Goal: Task Accomplishment & Management: Manage account settings

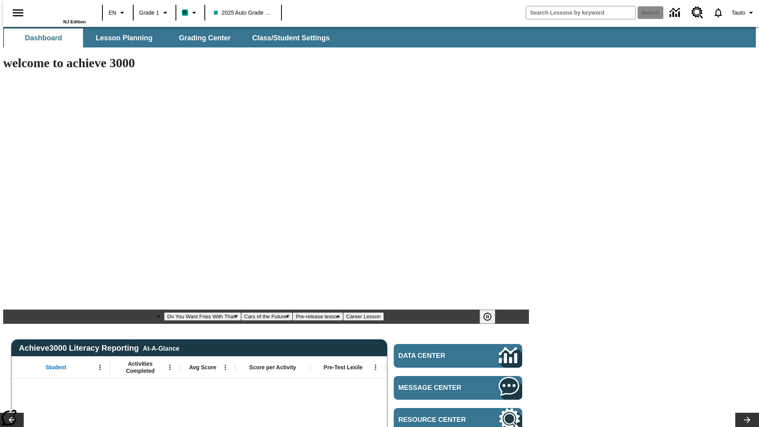
type input "-1"
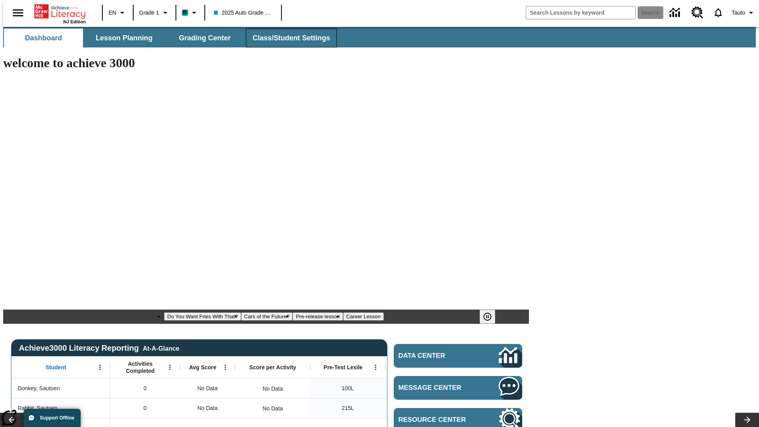
click at [287, 38] on span "Class/Student Settings" at bounding box center [291, 38] width 77 height 9
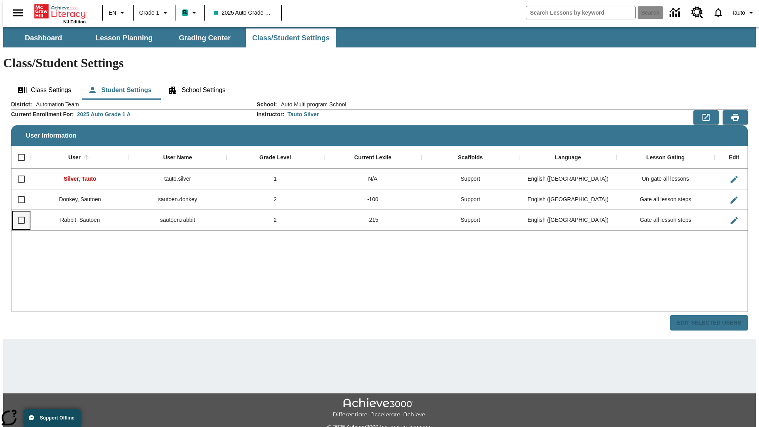
click at [18, 212] on input "Select row" at bounding box center [21, 220] width 17 height 17
checkbox input "true"
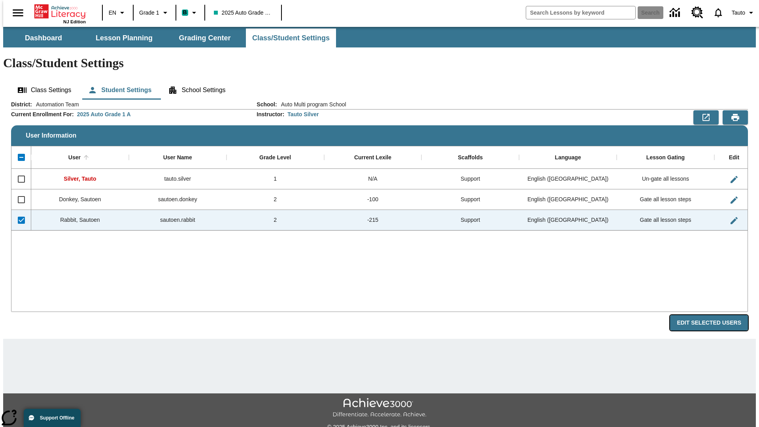
click at [715, 315] on button "Edit Selected Users" at bounding box center [709, 322] width 78 height 15
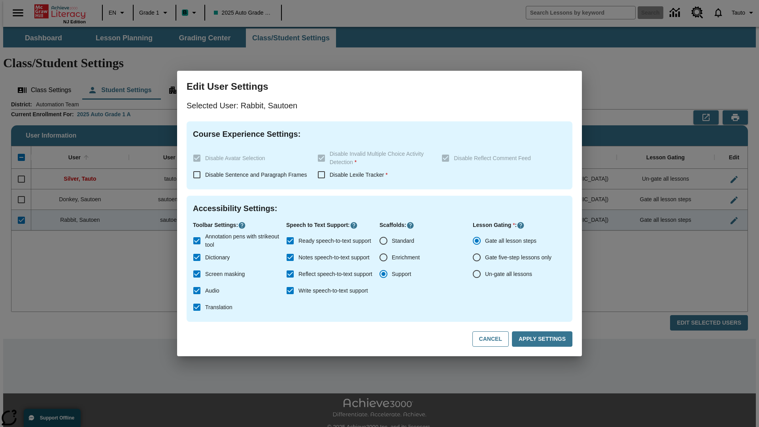
click at [290, 241] on input "Ready speech-to-text support" at bounding box center [290, 240] width 17 height 17
click at [543, 339] on button "Apply Settings" at bounding box center [542, 338] width 60 height 15
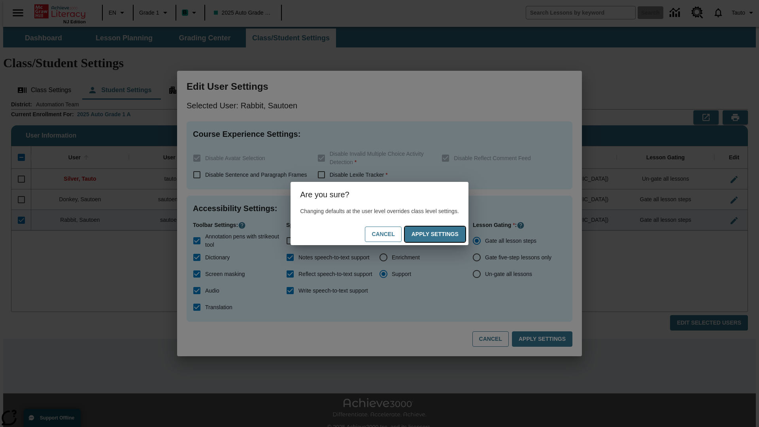
click at [443, 234] on button "Apply Settings" at bounding box center [435, 233] width 60 height 15
checkbox input "true"
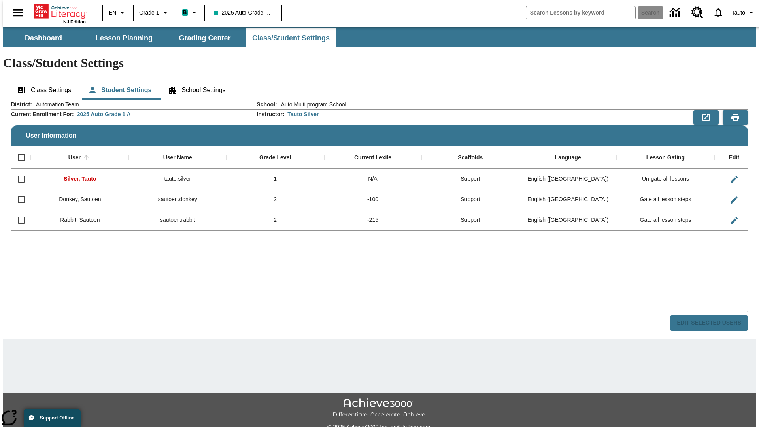
checkbox input "false"
click at [18, 212] on input "Select row" at bounding box center [21, 220] width 17 height 17
checkbox input "true"
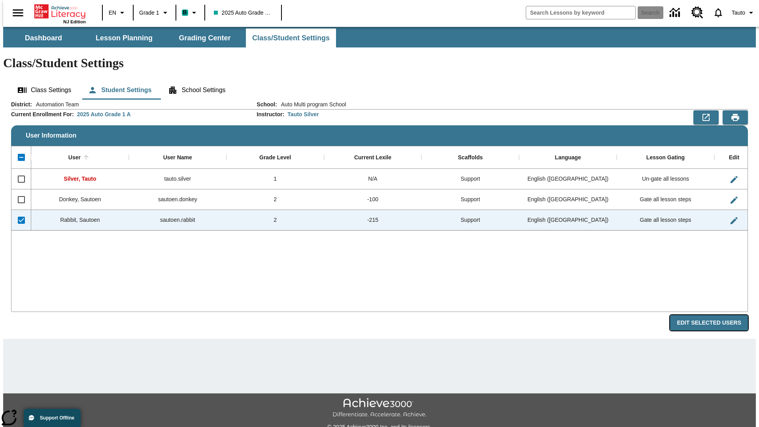
click at [715, 315] on button "Edit Selected Users" at bounding box center [709, 322] width 78 height 15
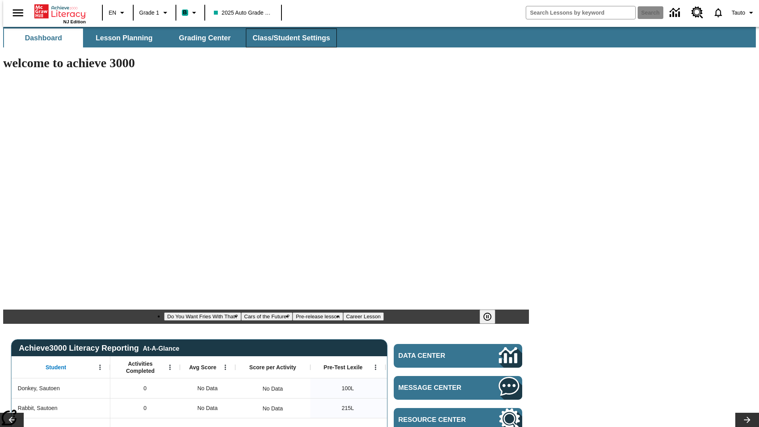
click at [287, 38] on span "Class/Student Settings" at bounding box center [291, 38] width 77 height 9
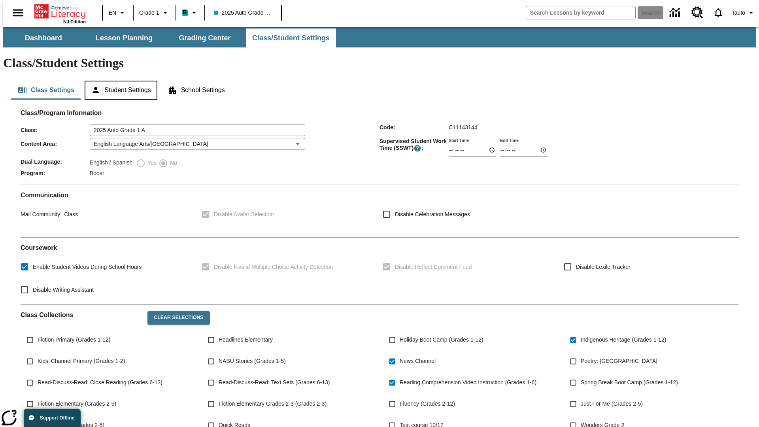
click at [119, 81] on button "Student Settings" at bounding box center [121, 90] width 72 height 19
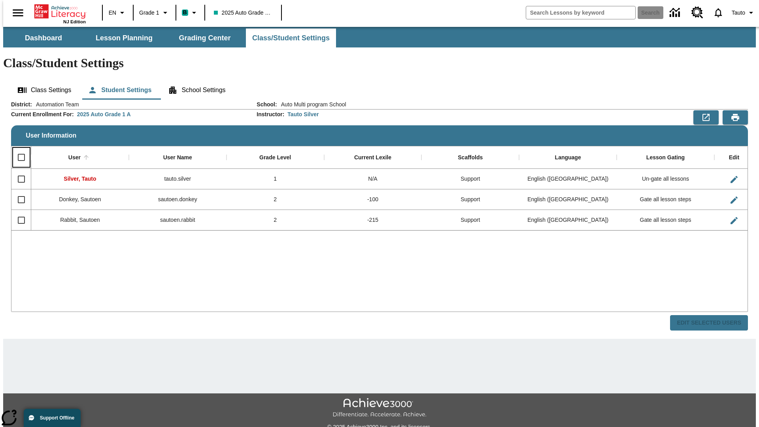
click at [18, 149] on input "Select all rows" at bounding box center [21, 157] width 17 height 17
checkbox input "true"
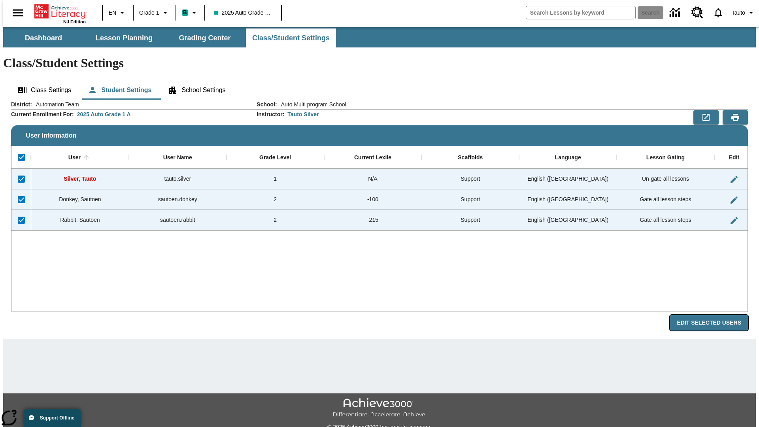
click at [715, 315] on button "Edit Selected Users" at bounding box center [709, 322] width 78 height 15
